Goal: Task Accomplishment & Management: Manage account settings

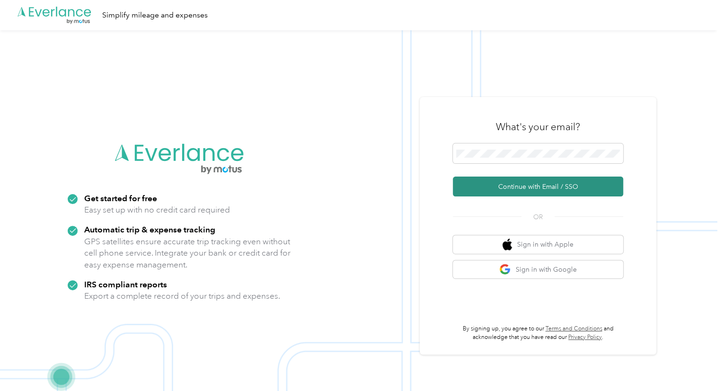
click at [504, 183] on button "Continue with Email / SSO" at bounding box center [538, 187] width 170 height 20
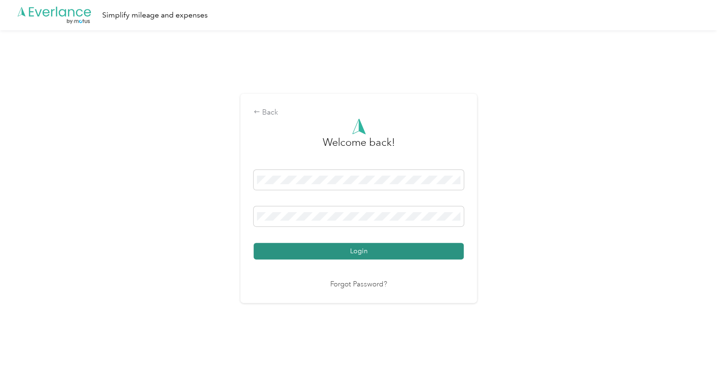
click at [351, 250] on button "Login" at bounding box center [359, 251] width 210 height 17
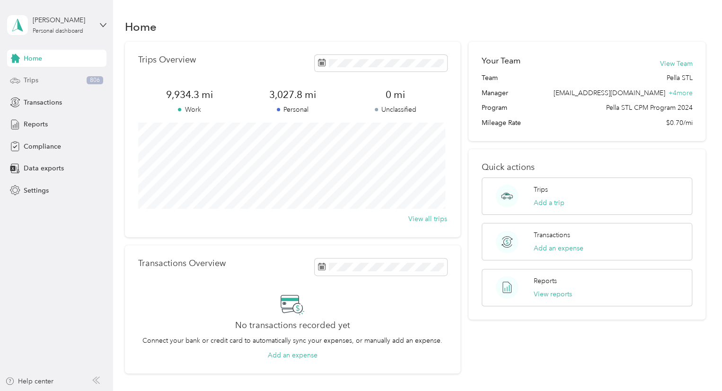
click at [35, 80] on span "Trips" at bounding box center [31, 80] width 15 height 10
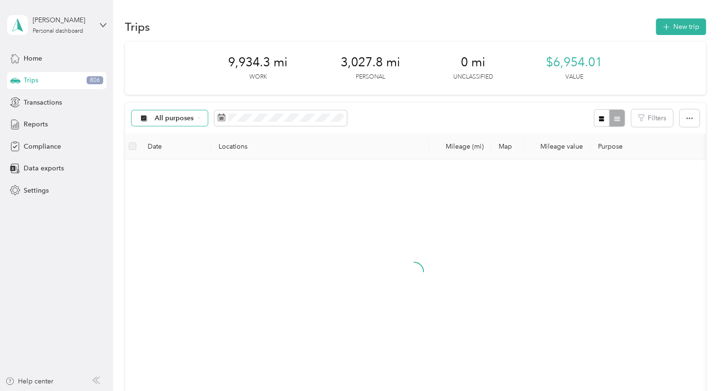
click at [200, 124] on div "All purposes" at bounding box center [170, 118] width 77 height 16
click at [303, 208] on div at bounding box center [413, 279] width 563 height 225
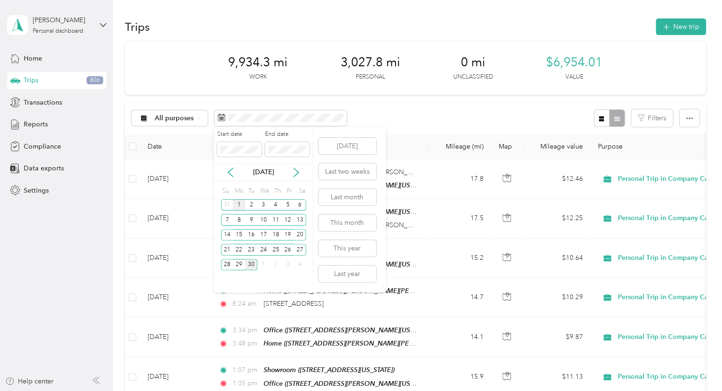
click at [239, 205] on div "1" at bounding box center [239, 205] width 12 height 12
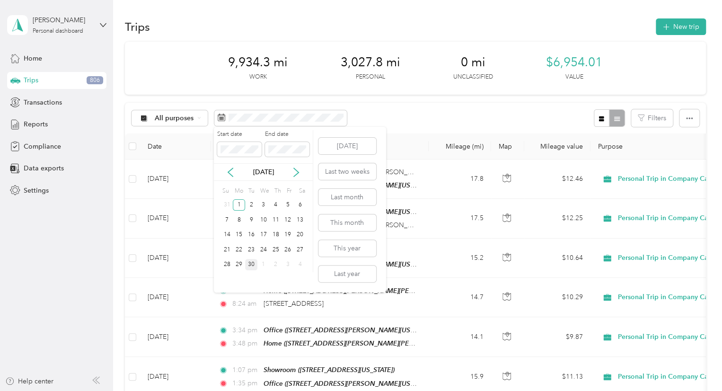
click at [251, 266] on div "30" at bounding box center [251, 265] width 12 height 12
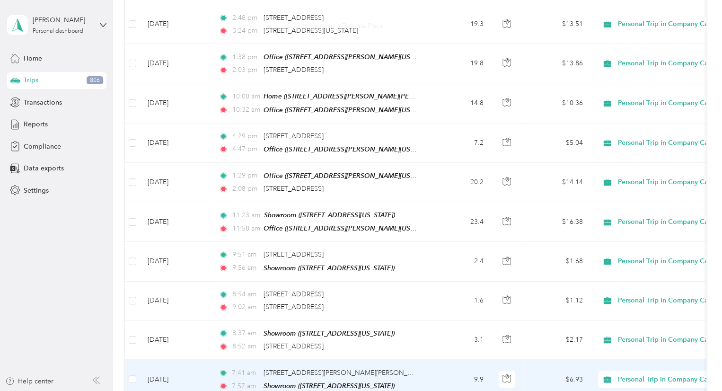
scroll to position [910, 0]
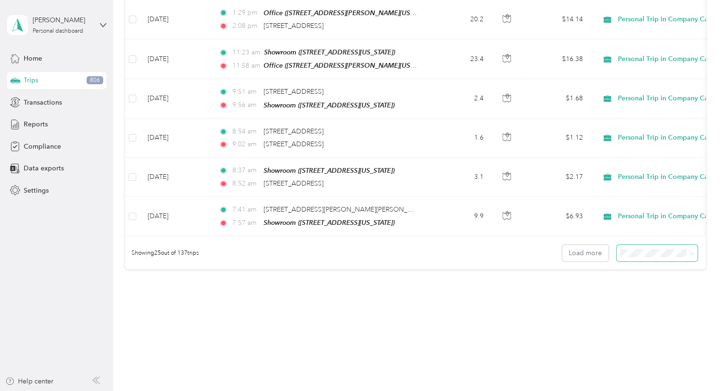
click at [666, 247] on span at bounding box center [657, 253] width 81 height 17
click at [693, 247] on span at bounding box center [657, 253] width 81 height 17
click at [690, 251] on icon at bounding box center [692, 253] width 4 height 4
drag, startPoint x: 656, startPoint y: 294, endPoint x: 651, endPoint y: 293, distance: 4.8
click at [656, 295] on span "100 per load" at bounding box center [640, 294] width 39 height 8
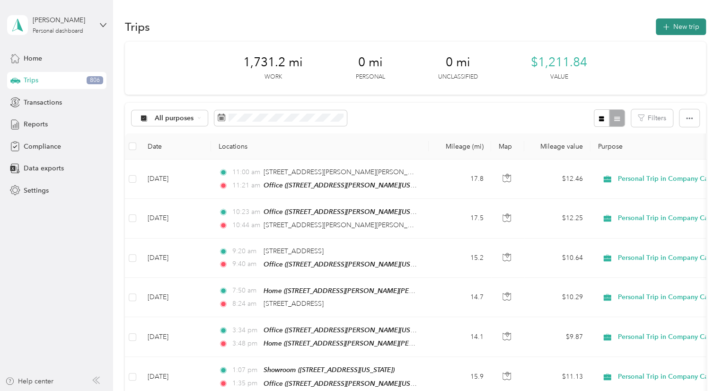
click at [680, 31] on button "New trip" at bounding box center [681, 26] width 50 height 17
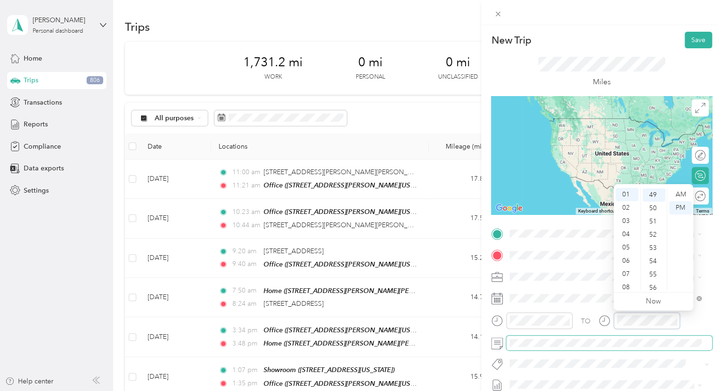
scroll to position [649, 0]
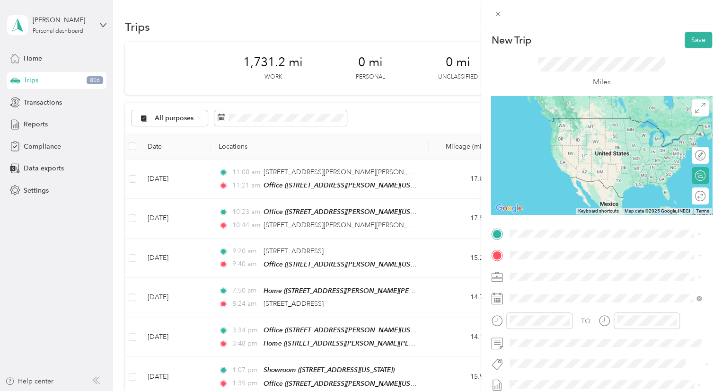
click at [565, 280] on span "[STREET_ADDRESS][PERSON_NAME][US_STATE][US_STATE][US_STATE]" at bounding box center [601, 287] width 147 height 18
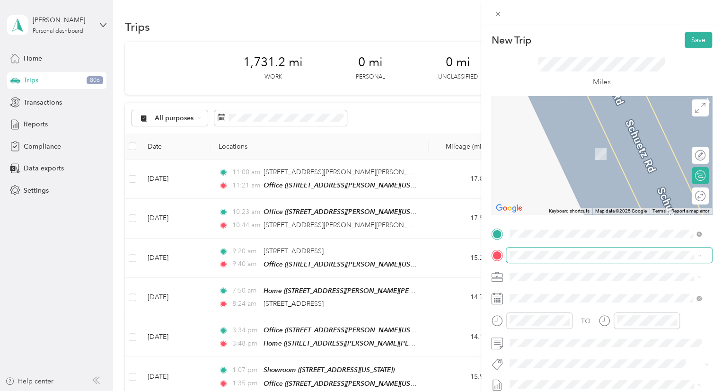
click at [536, 250] on span at bounding box center [609, 254] width 206 height 15
click at [556, 190] on span "[STREET_ADDRESS][US_STATE]" at bounding box center [575, 194] width 95 height 8
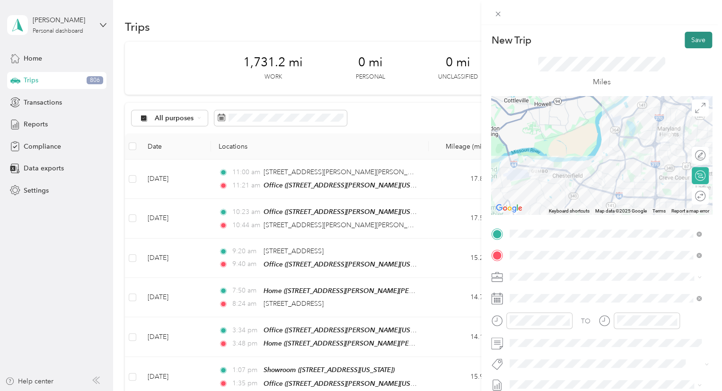
click at [689, 41] on button "Save" at bounding box center [698, 40] width 27 height 17
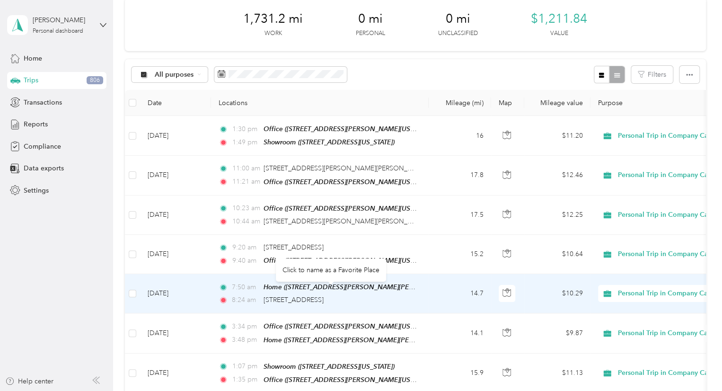
scroll to position [47, 0]
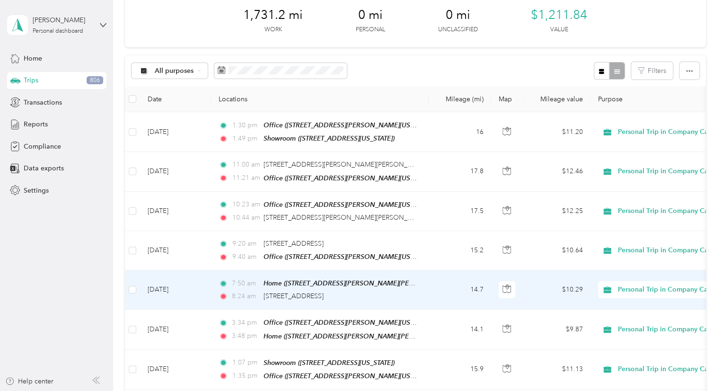
click at [627, 291] on span "Personal Trip in Company Car" at bounding box center [664, 289] width 92 height 10
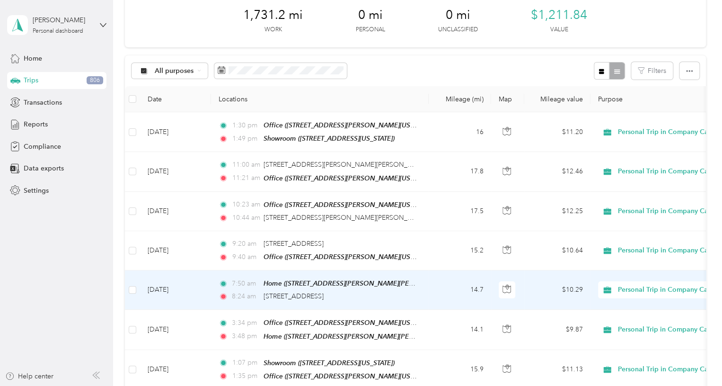
click at [642, 325] on li "Personal" at bounding box center [665, 320] width 134 height 17
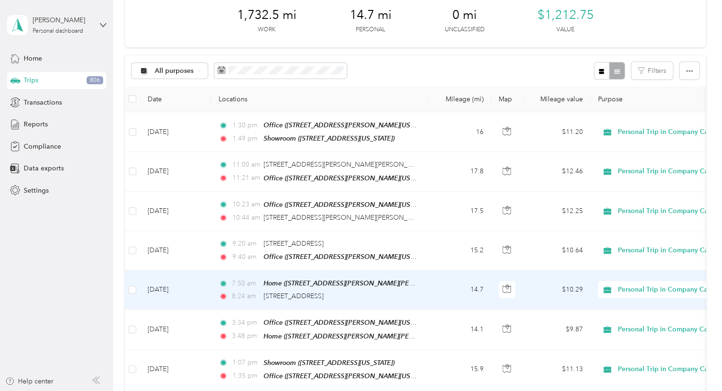
scroll to position [59, 0]
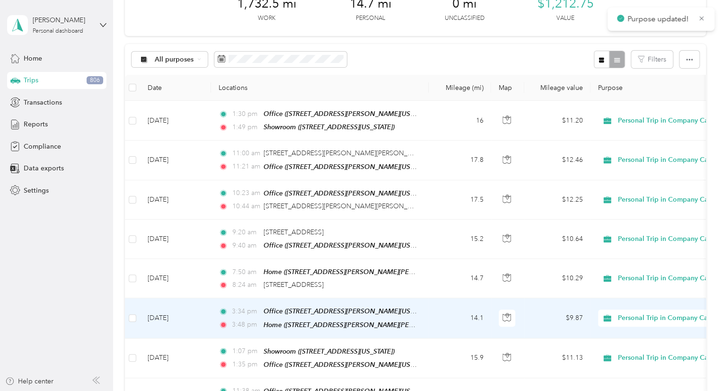
click at [634, 313] on span "Personal Trip in Company Car" at bounding box center [664, 318] width 92 height 10
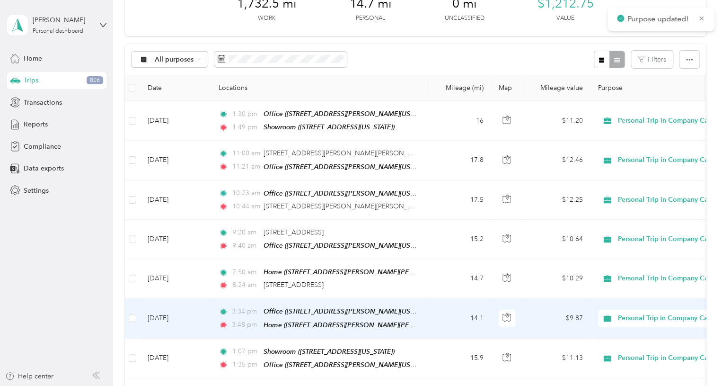
click at [641, 347] on span "Personal" at bounding box center [673, 348] width 104 height 10
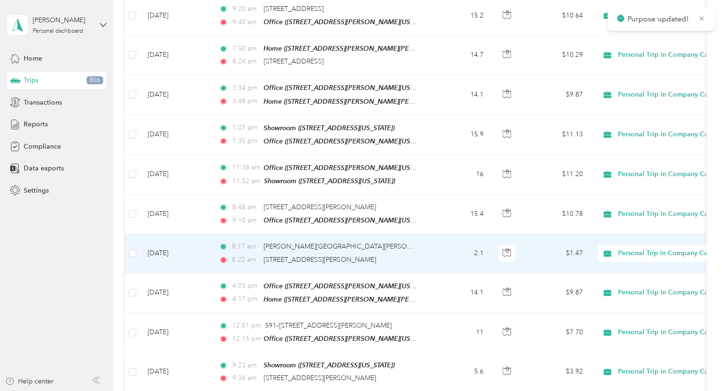
scroll to position [284, 0]
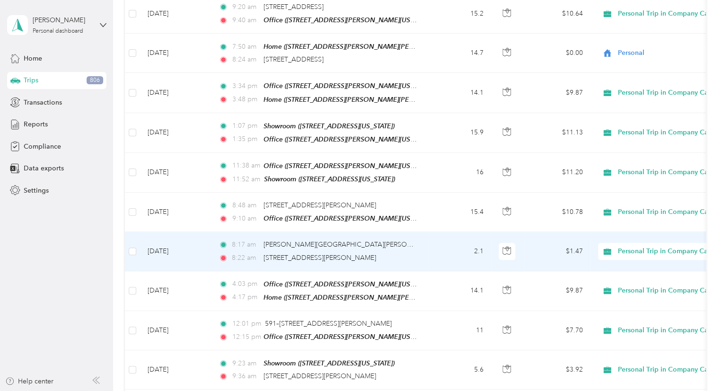
click at [647, 247] on span "Personal Trip in Company Car" at bounding box center [664, 251] width 92 height 10
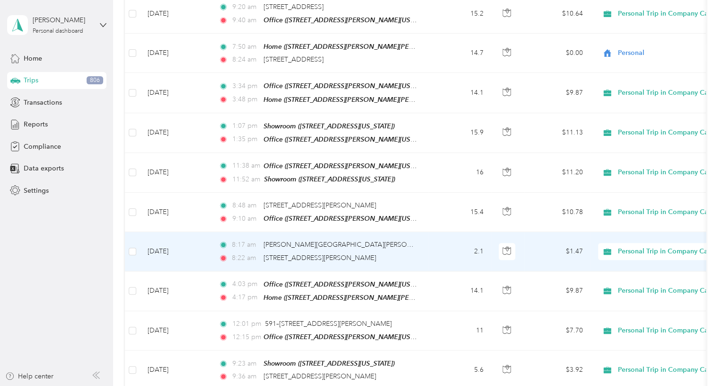
click at [645, 280] on span "Personal" at bounding box center [673, 278] width 104 height 10
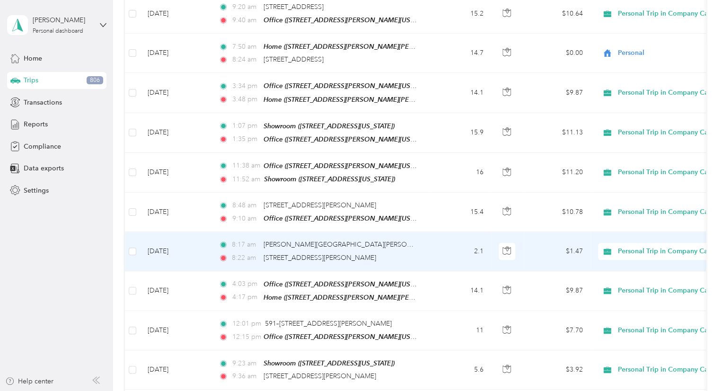
scroll to position [295, 0]
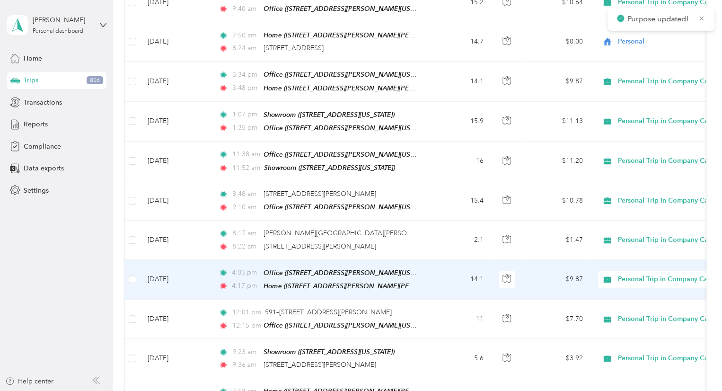
click at [637, 274] on span "Personal Trip in Company Car" at bounding box center [664, 279] width 92 height 10
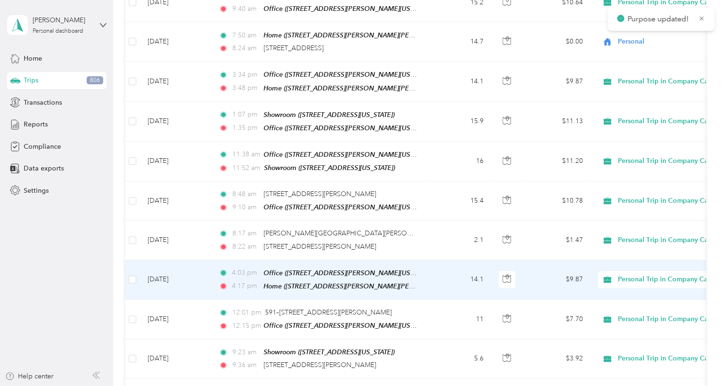
click at [645, 306] on span "Personal" at bounding box center [673, 305] width 104 height 10
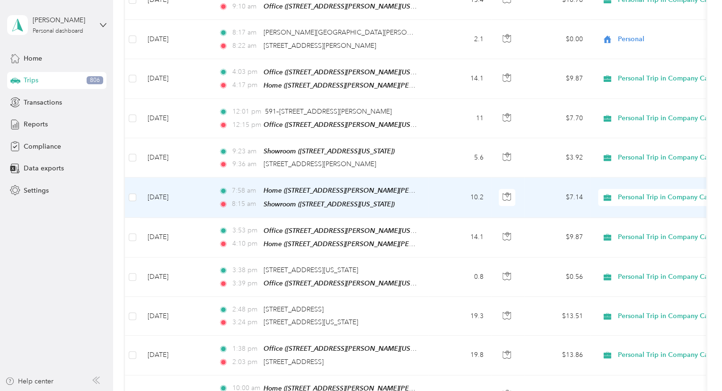
scroll to position [497, 0]
click at [644, 191] on span "Personal Trip in Company Car" at bounding box center [664, 196] width 92 height 10
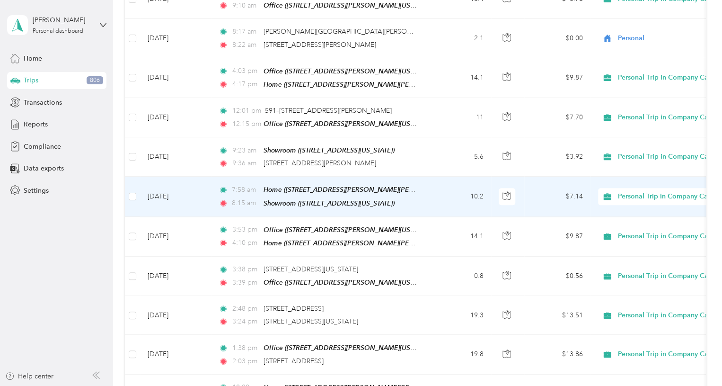
click at [633, 224] on li "Personal" at bounding box center [665, 220] width 134 height 17
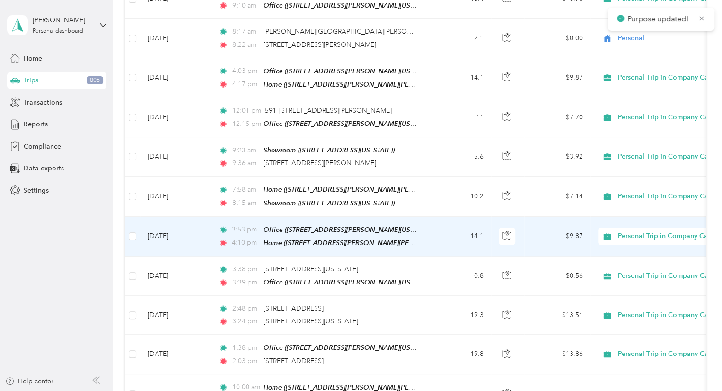
click at [640, 231] on span "Personal Trip in Company Car" at bounding box center [664, 236] width 92 height 10
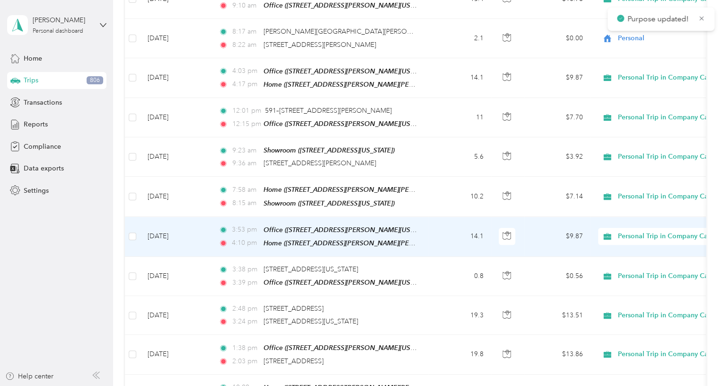
click at [643, 258] on span "Personal" at bounding box center [673, 259] width 104 height 10
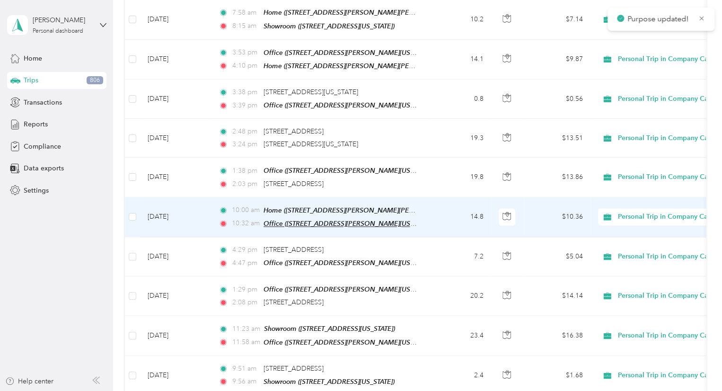
scroll to position [674, 0]
click at [625, 210] on div "Personal Trip in Company Car" at bounding box center [656, 216] width 117 height 17
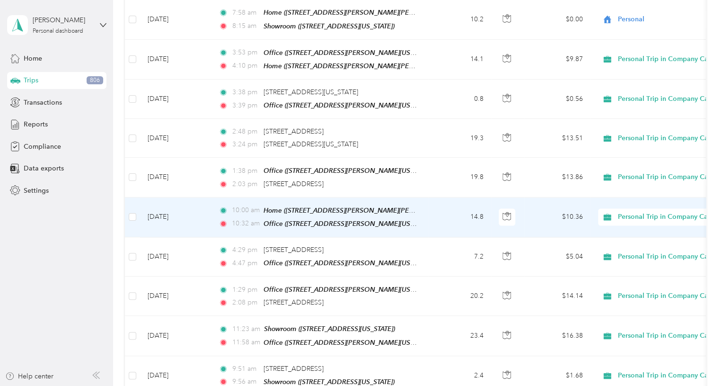
drag, startPoint x: 636, startPoint y: 239, endPoint x: 611, endPoint y: 231, distance: 26.8
click at [636, 241] on li "Personal" at bounding box center [665, 237] width 134 height 17
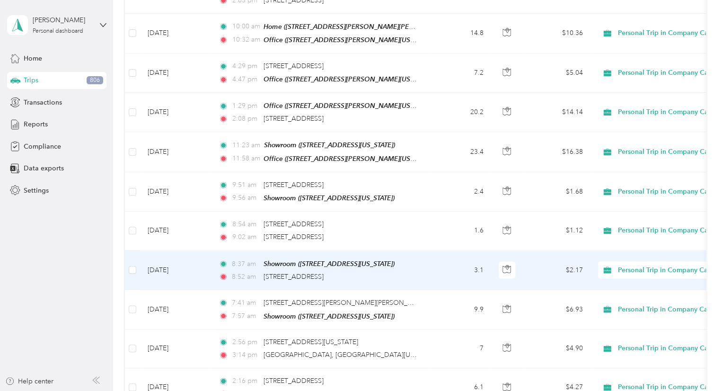
scroll to position [863, 0]
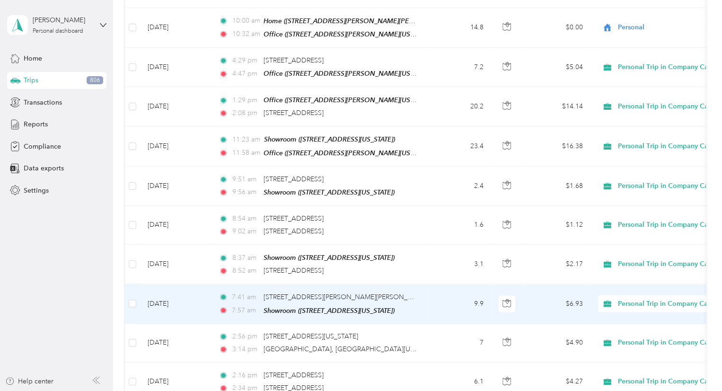
click at [657, 298] on span "Personal Trip in Company Car" at bounding box center [664, 303] width 92 height 10
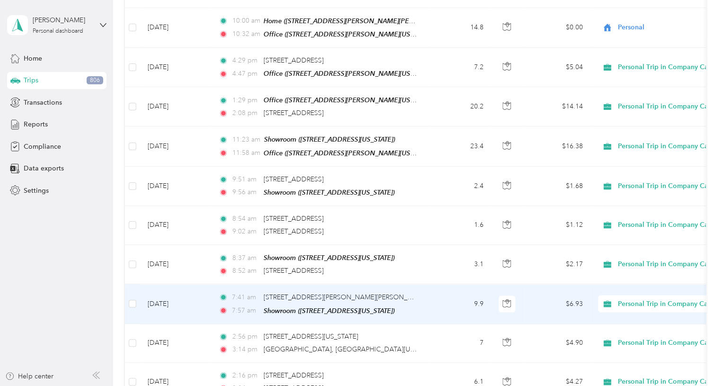
click at [642, 320] on span "Personal" at bounding box center [673, 320] width 104 height 10
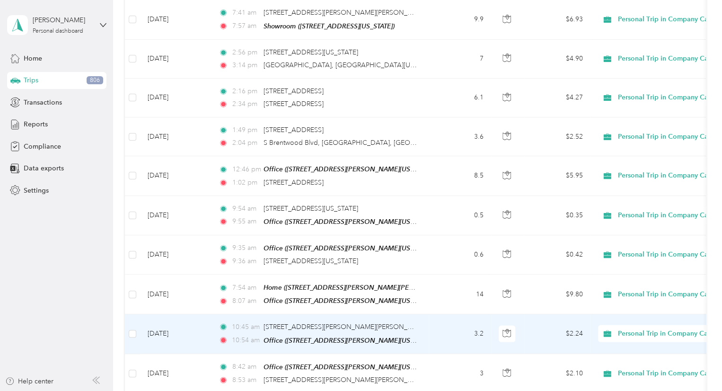
scroll to position [1147, 0]
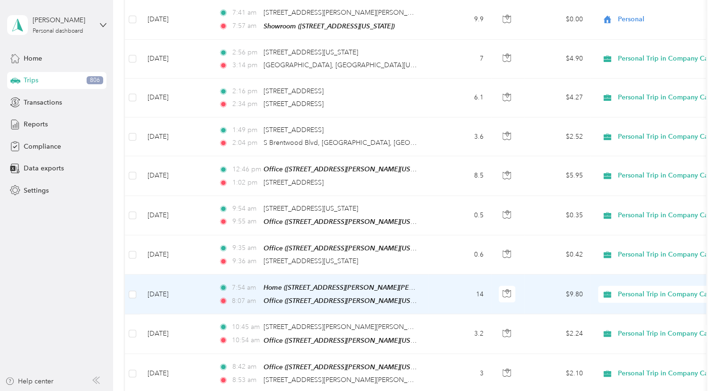
click at [657, 286] on div "Personal Trip in Company Car" at bounding box center [656, 294] width 117 height 17
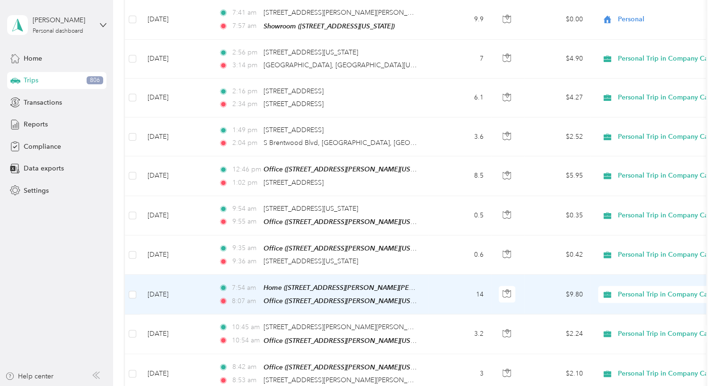
click at [637, 311] on span "Personal" at bounding box center [673, 308] width 104 height 10
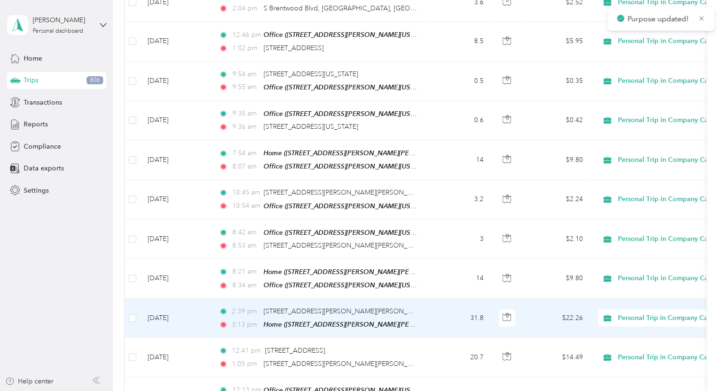
scroll to position [1289, 0]
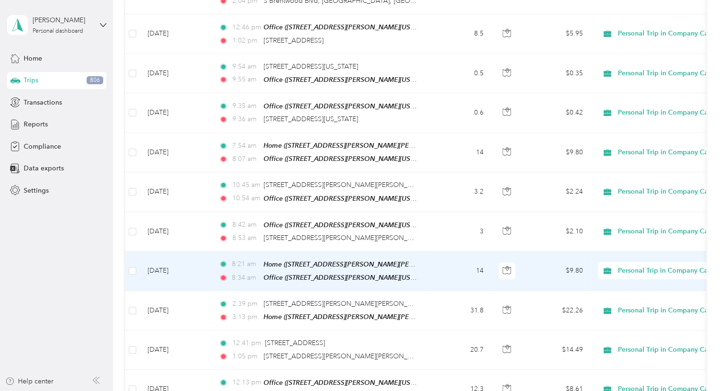
click at [643, 265] on span "Personal Trip in Company Car" at bounding box center [664, 270] width 92 height 10
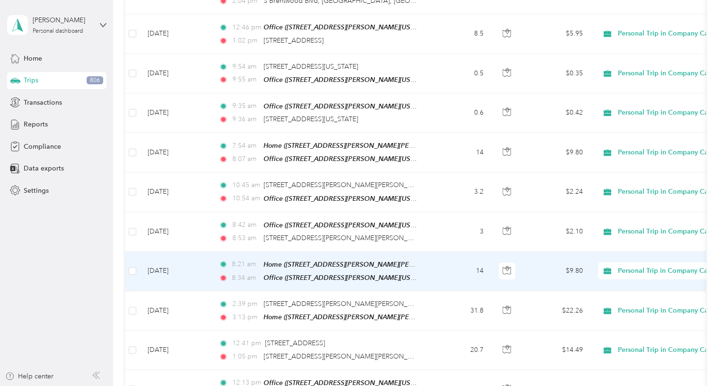
click at [633, 282] on span "Personal" at bounding box center [673, 280] width 104 height 10
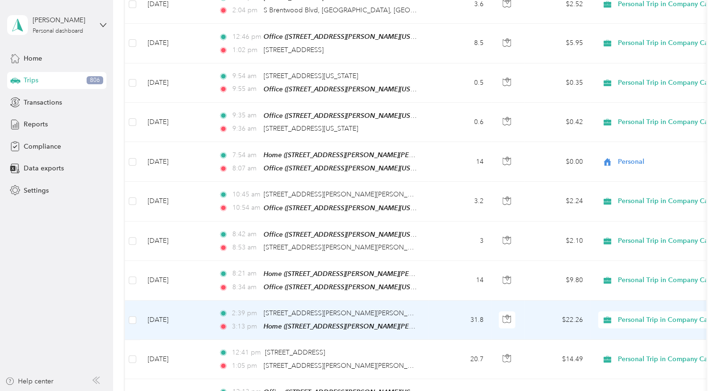
scroll to position [1278, 0]
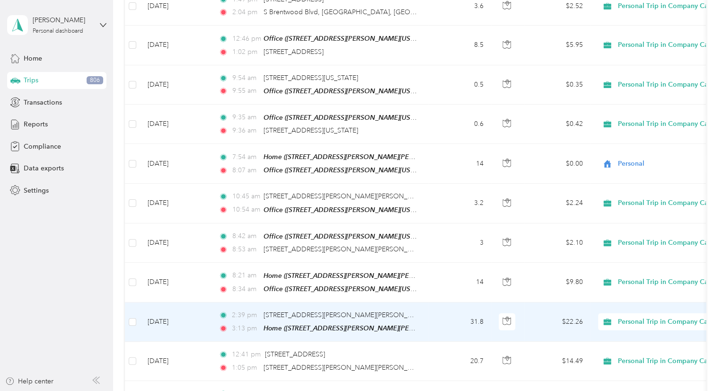
click at [435, 303] on td "31.8" at bounding box center [460, 321] width 62 height 39
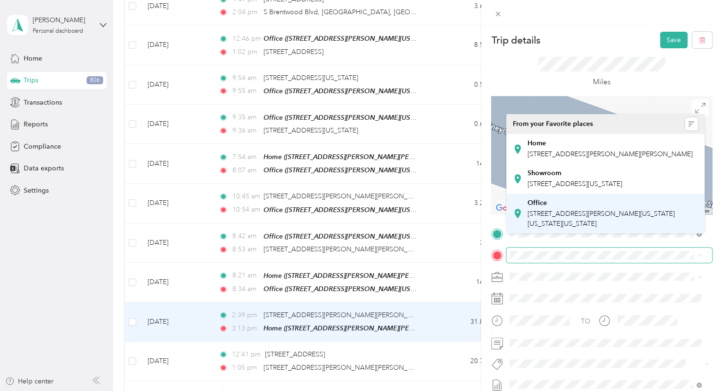
click at [558, 229] on div "Office [STREET_ADDRESS][PERSON_NAME][US_STATE][US_STATE][US_STATE]" at bounding box center [613, 214] width 171 height 30
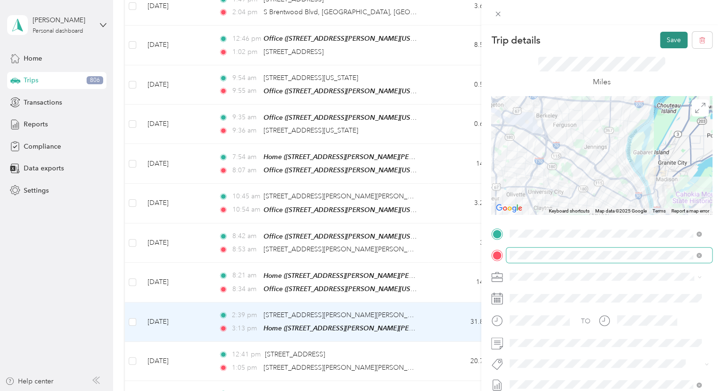
click at [667, 44] on button "Save" at bounding box center [673, 40] width 27 height 17
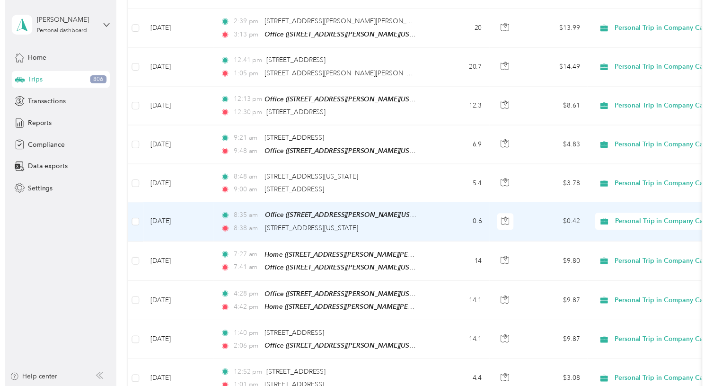
scroll to position [1573, 0]
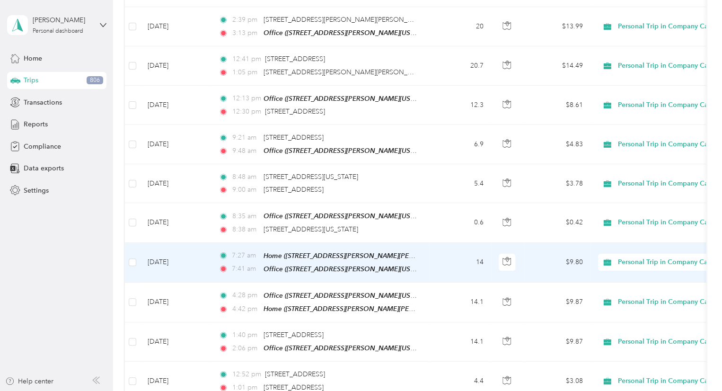
click at [642, 257] on span "Personal Trip in Company Car" at bounding box center [664, 262] width 92 height 10
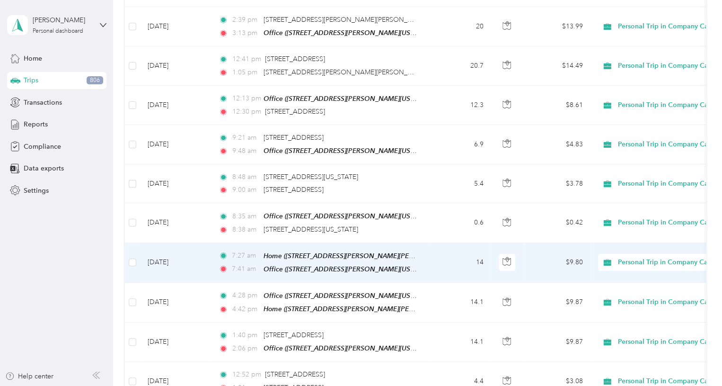
drag, startPoint x: 641, startPoint y: 270, endPoint x: 627, endPoint y: 269, distance: 13.8
click at [640, 271] on span "Personal" at bounding box center [673, 270] width 104 height 10
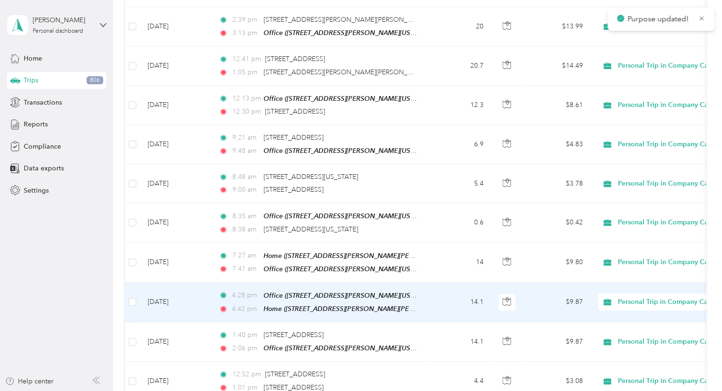
click at [645, 297] on span "Personal Trip in Company Car" at bounding box center [664, 302] width 92 height 10
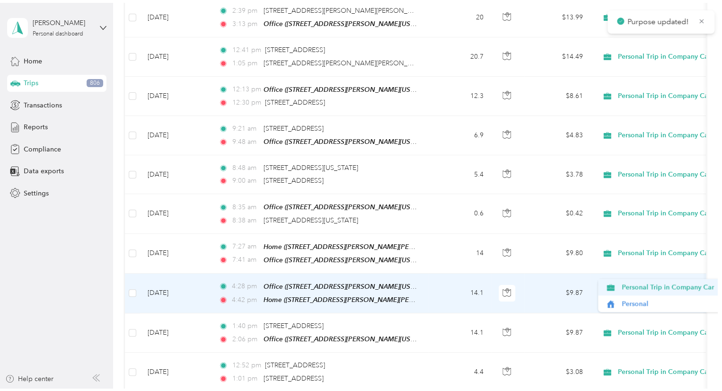
scroll to position [1585, 0]
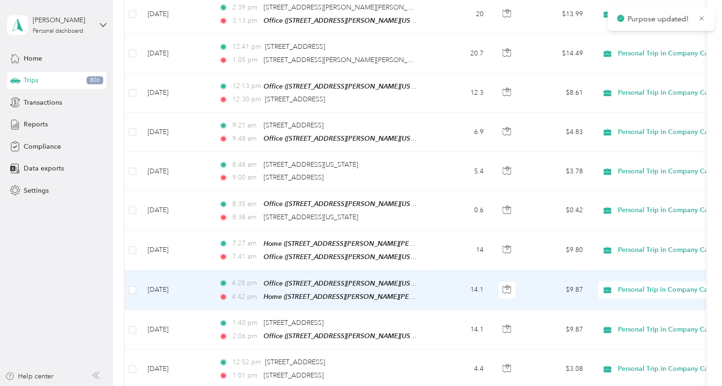
drag, startPoint x: 649, startPoint y: 297, endPoint x: 614, endPoint y: 292, distance: 34.9
click at [647, 297] on span "Personal" at bounding box center [673, 297] width 104 height 10
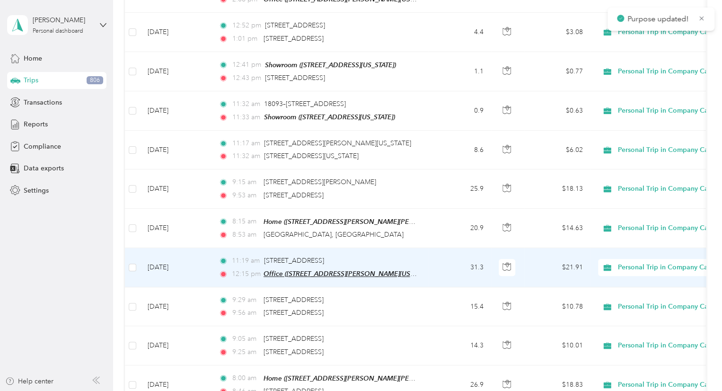
scroll to position [1928, 0]
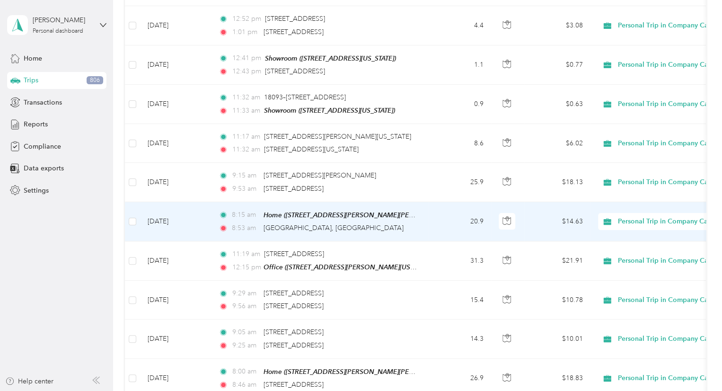
click at [661, 216] on span "Personal Trip in Company Car" at bounding box center [664, 221] width 92 height 10
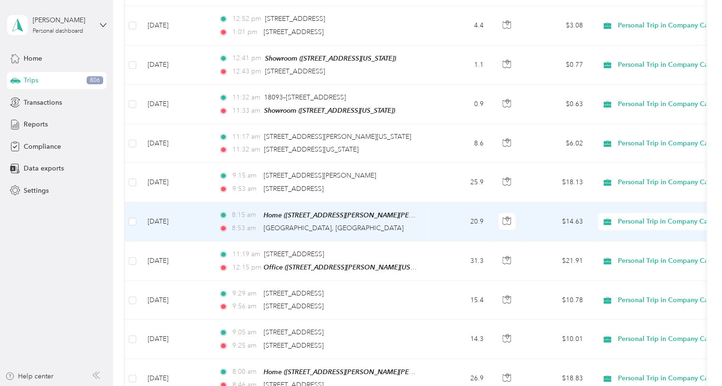
click at [645, 226] on span "Personal" at bounding box center [673, 226] width 104 height 10
